Goal: Transaction & Acquisition: Purchase product/service

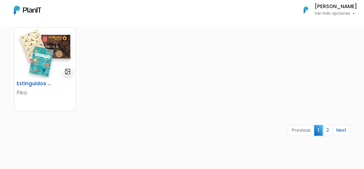
scroll to position [369, 0]
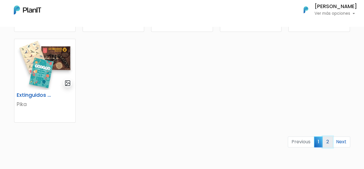
click at [330, 140] on link "2" at bounding box center [328, 141] width 10 height 11
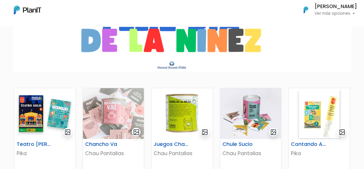
scroll to position [196, 0]
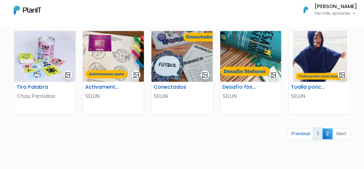
click at [322, 134] on link "1" at bounding box center [318, 133] width 9 height 11
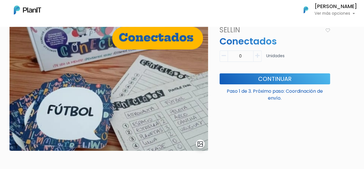
scroll to position [43, 0]
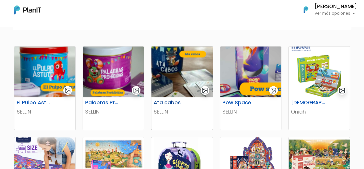
scroll to position [78, 0]
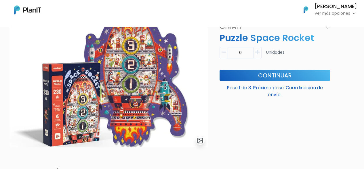
scroll to position [156, 0]
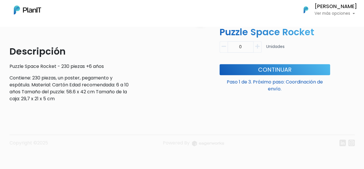
click at [258, 47] on icon "button" at bounding box center [258, 46] width 4 height 5
click at [222, 46] on icon "button" at bounding box center [224, 46] width 4 height 5
type input "0"
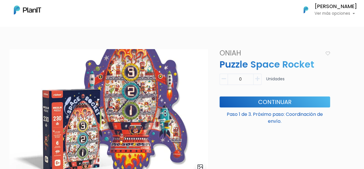
scroll to position [0, 0]
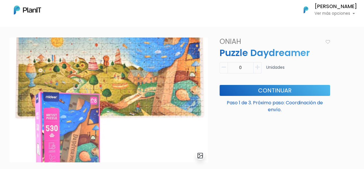
scroll to position [31, 0]
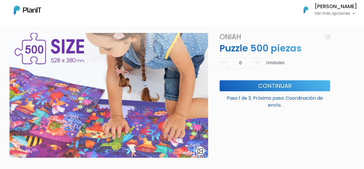
scroll to position [36, 0]
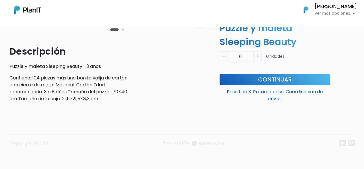
scroll to position [8, 0]
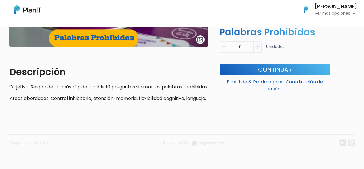
scroll to position [147, 0]
